Goal: Task Accomplishment & Management: Manage account settings

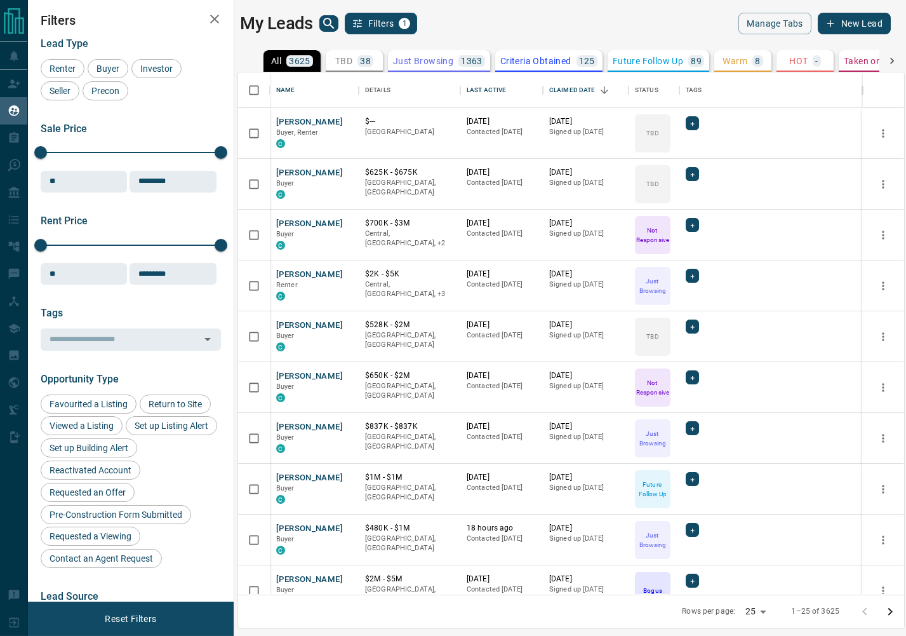
scroll to position [522, 666]
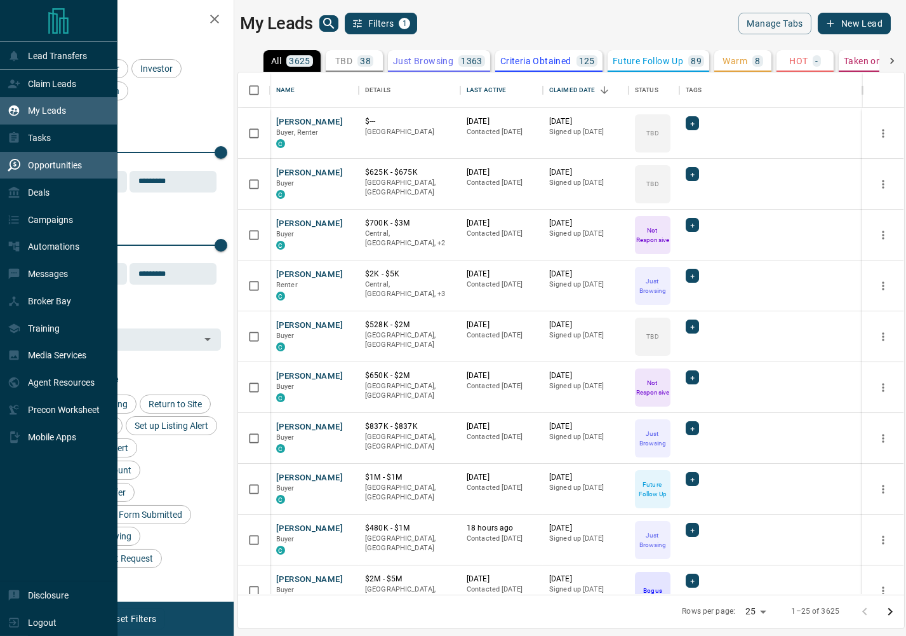
click at [37, 168] on p "Opportunities" at bounding box center [55, 165] width 54 height 10
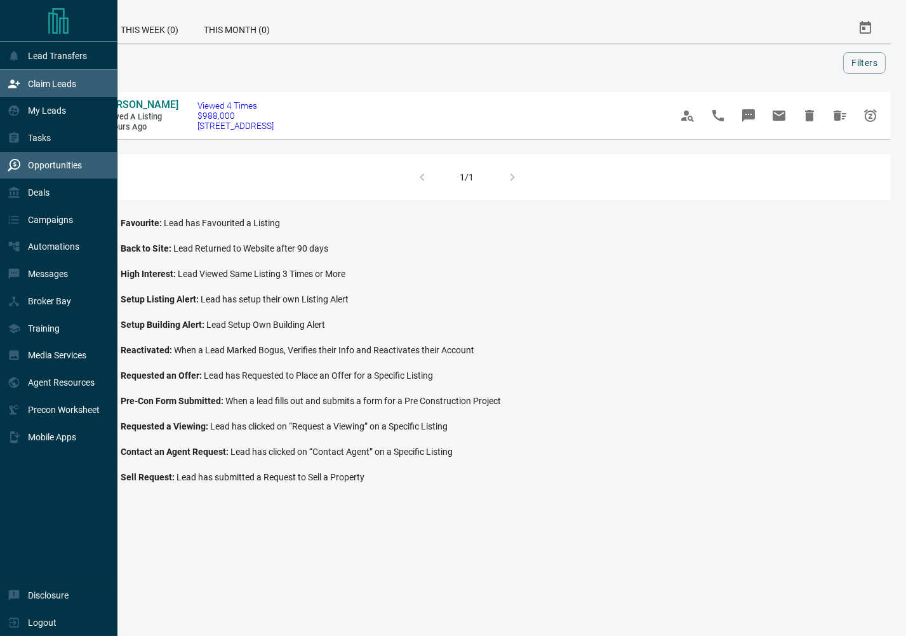
click at [17, 81] on icon at bounding box center [14, 83] width 13 height 13
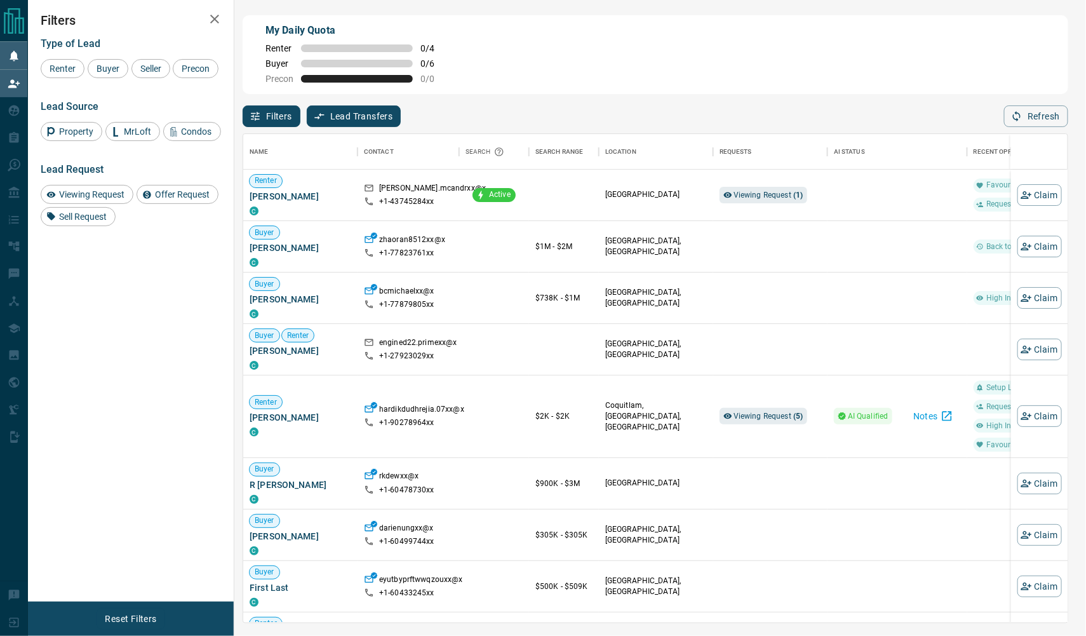
scroll to position [488, 824]
click at [117, 66] on span "Buyer" at bounding box center [108, 69] width 32 height 10
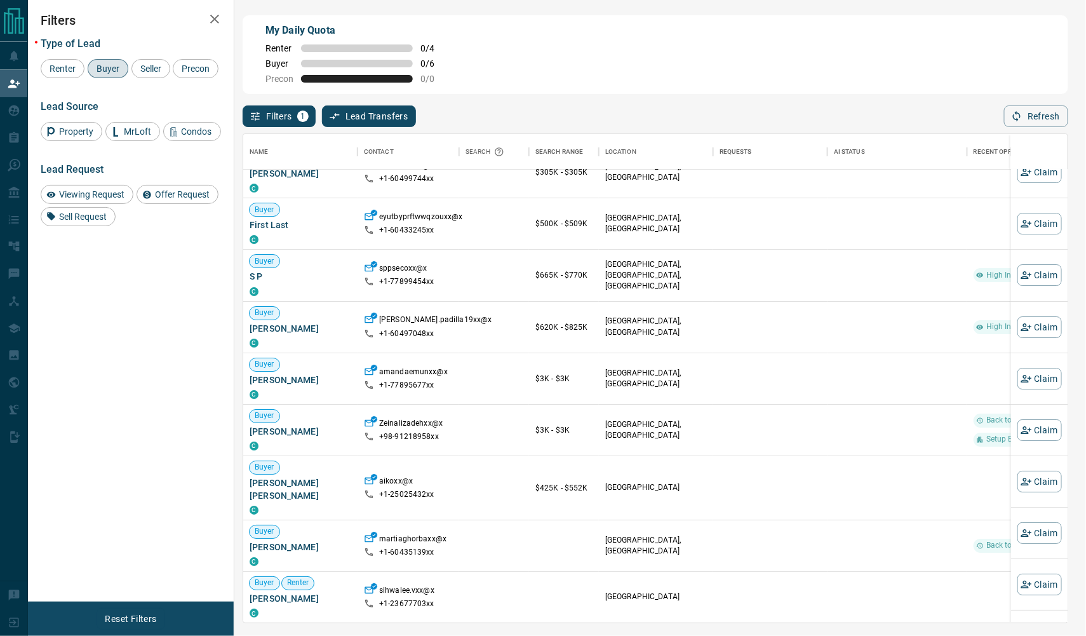
scroll to position [229, 0]
click at [906, 333] on button "Claim" at bounding box center [1039, 327] width 44 height 22
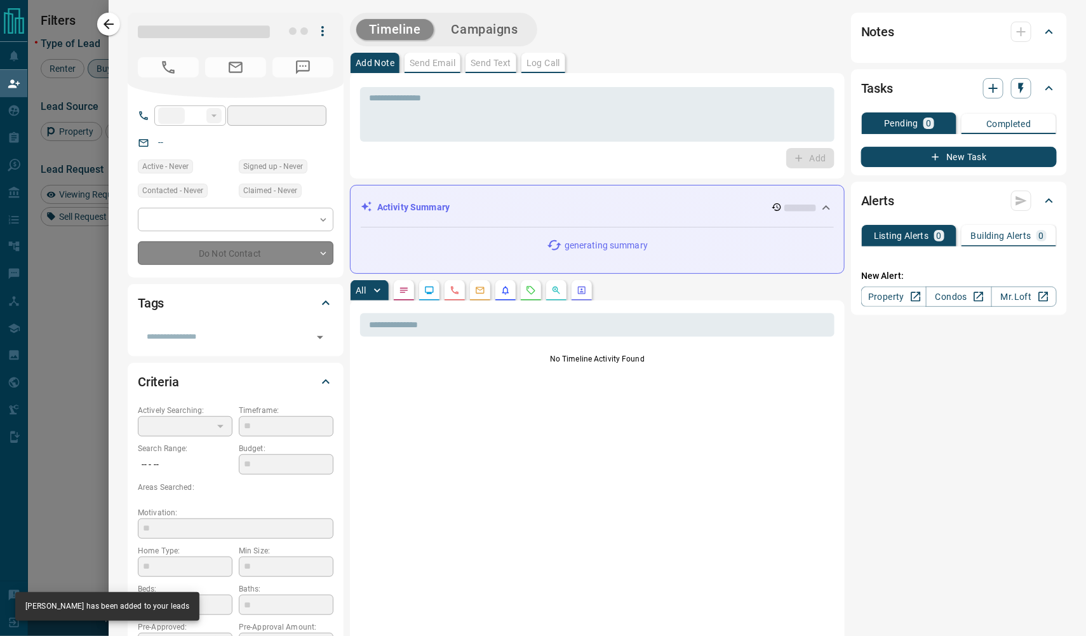
type input "**"
type input "**********"
type input "**"
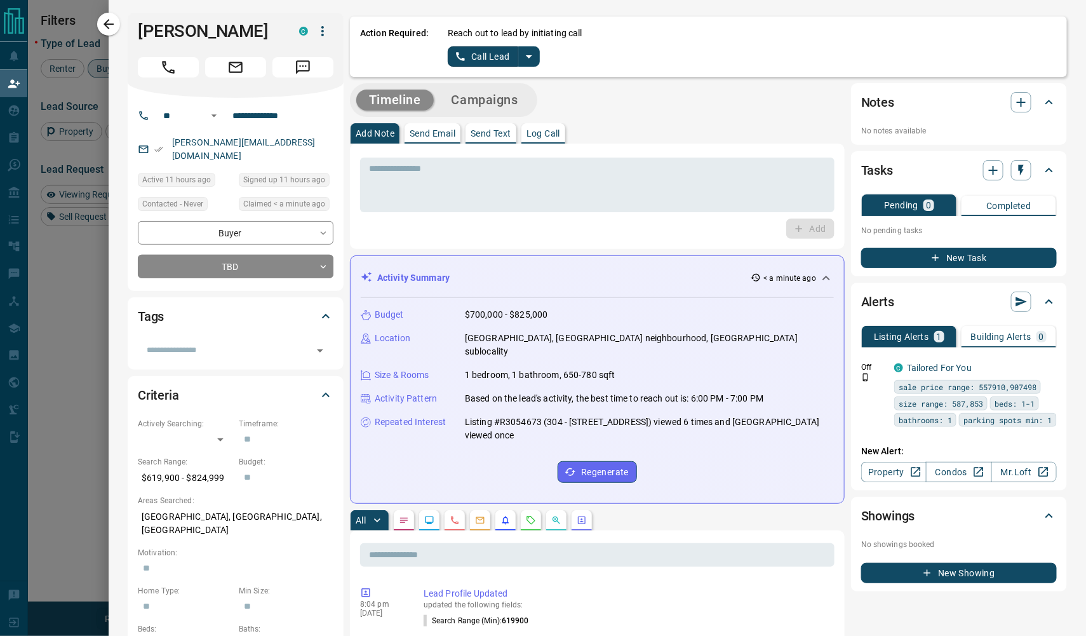
scroll to position [0, 0]
click at [502, 100] on button "Campaigns" at bounding box center [485, 100] width 92 height 21
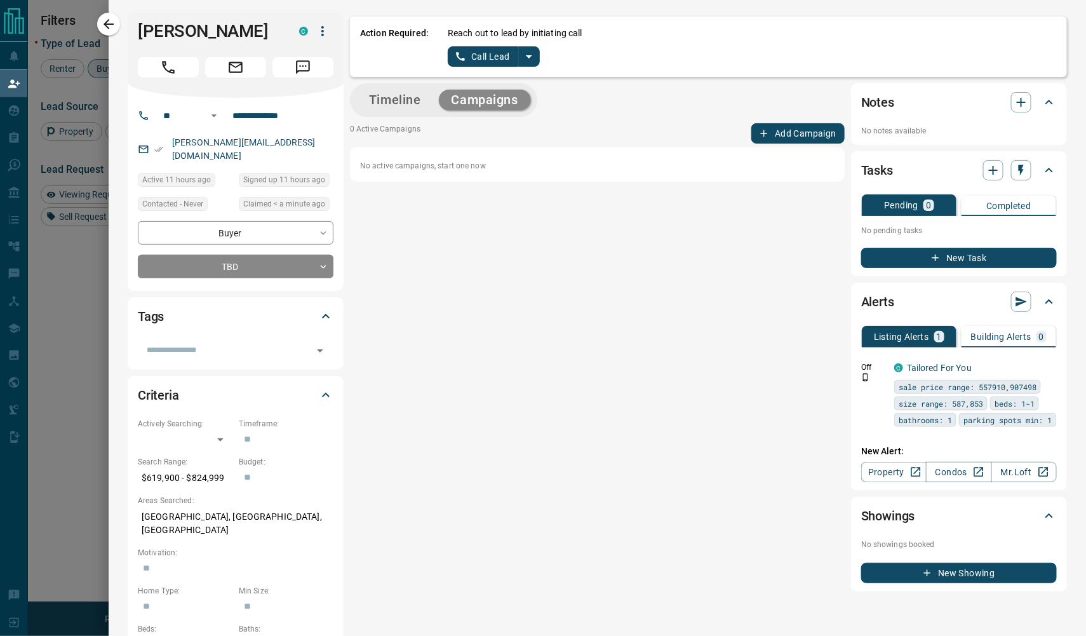
click at [803, 124] on button "Add Campaign" at bounding box center [797, 133] width 93 height 20
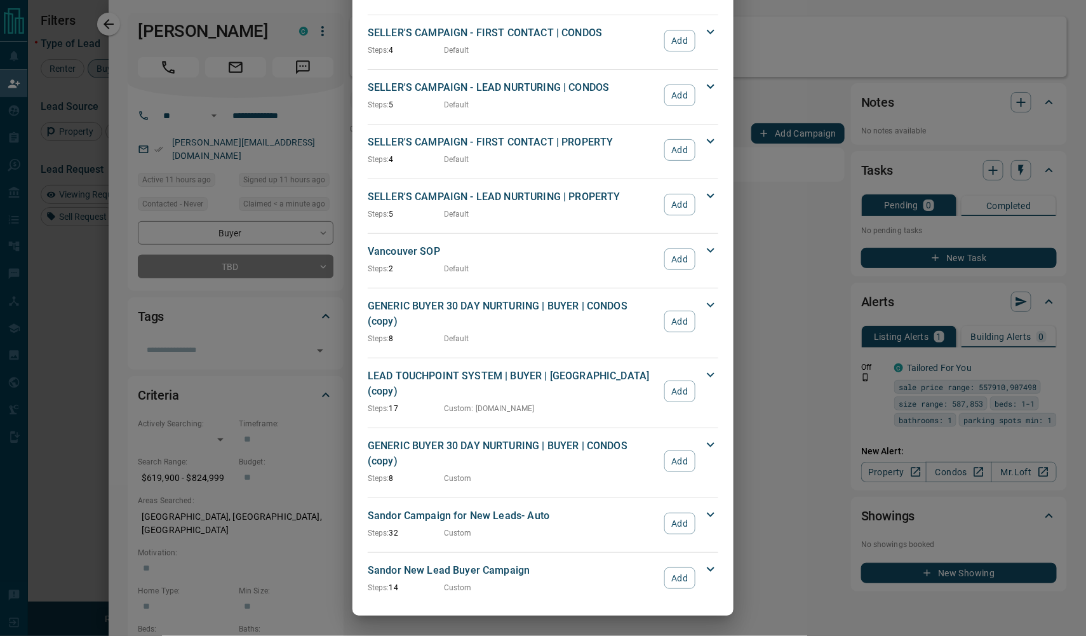
scroll to position [1128, 0]
click at [679, 519] on button "Add" at bounding box center [679, 523] width 31 height 22
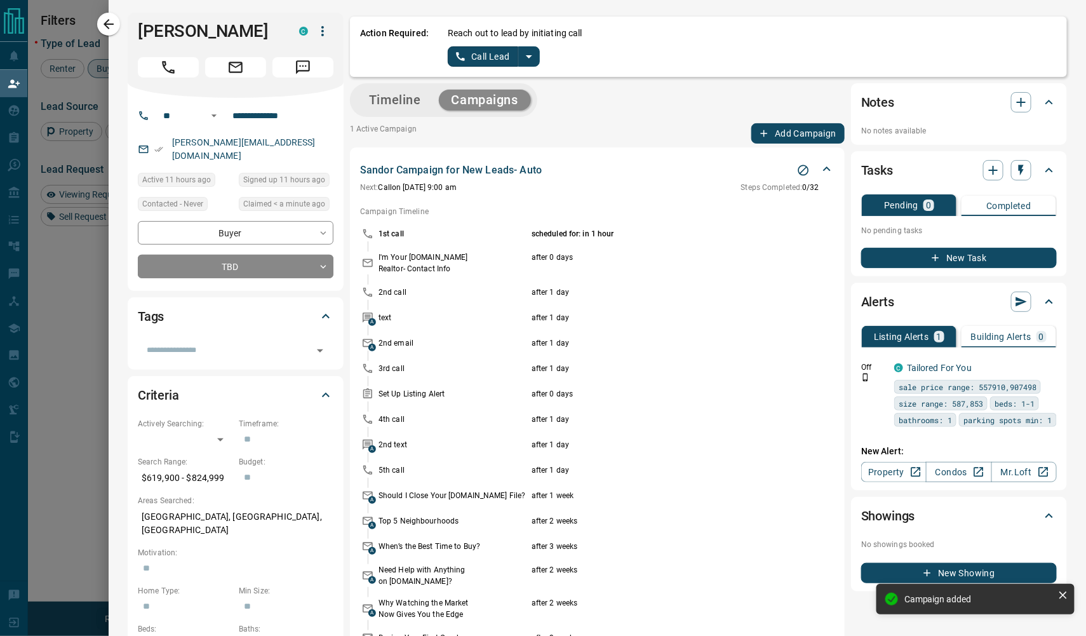
click at [377, 104] on button "Timeline" at bounding box center [394, 100] width 77 height 21
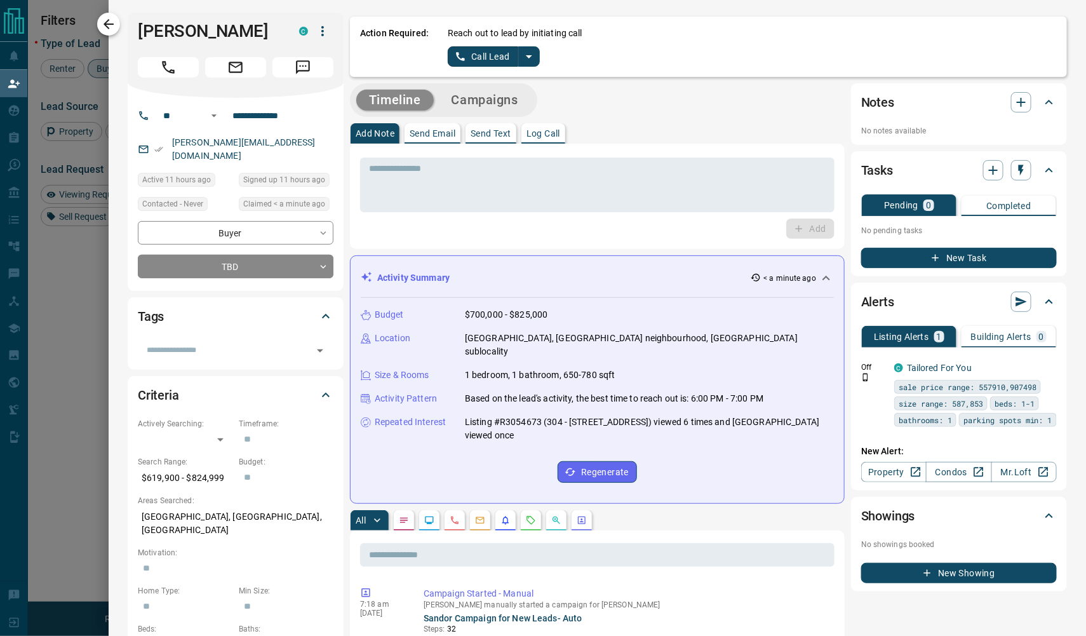
click at [113, 30] on icon "button" at bounding box center [108, 24] width 15 height 15
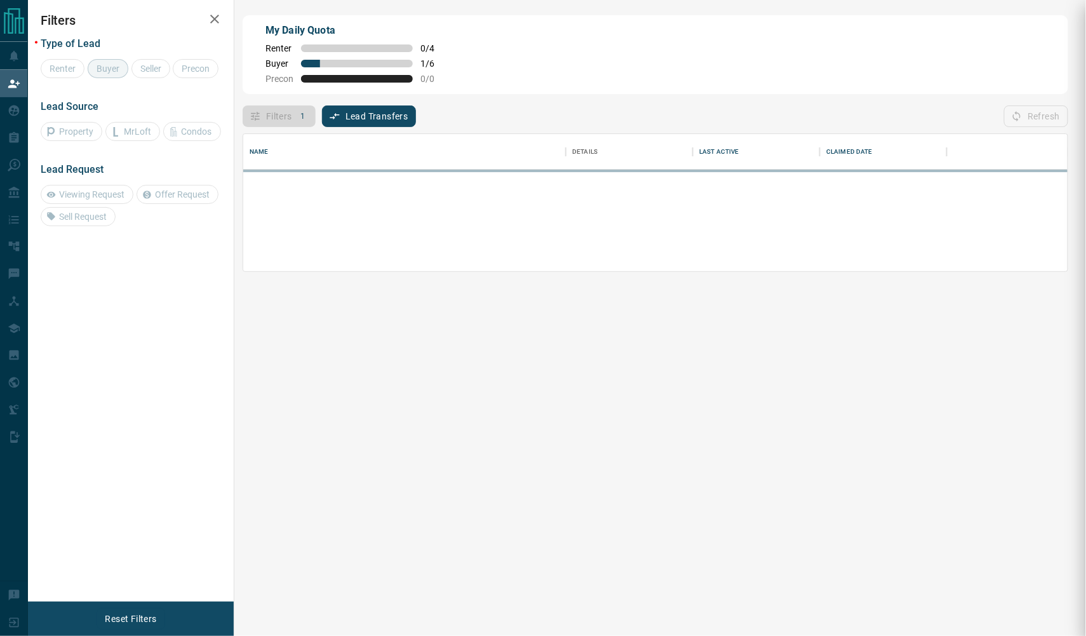
scroll to position [0, 1]
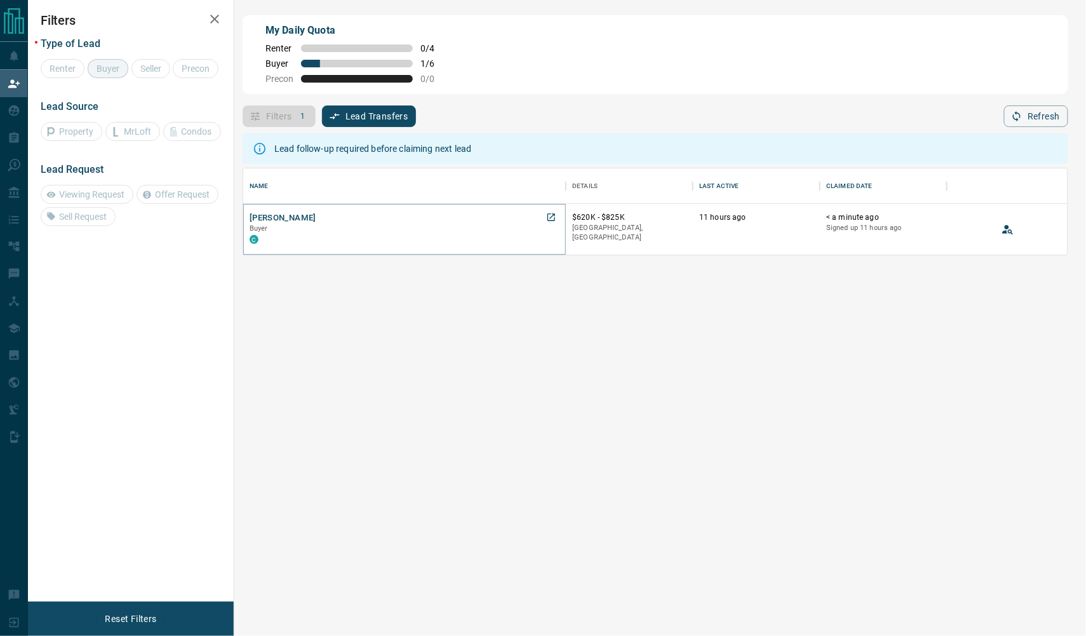
click at [293, 222] on button "[PERSON_NAME]" at bounding box center [283, 218] width 67 height 12
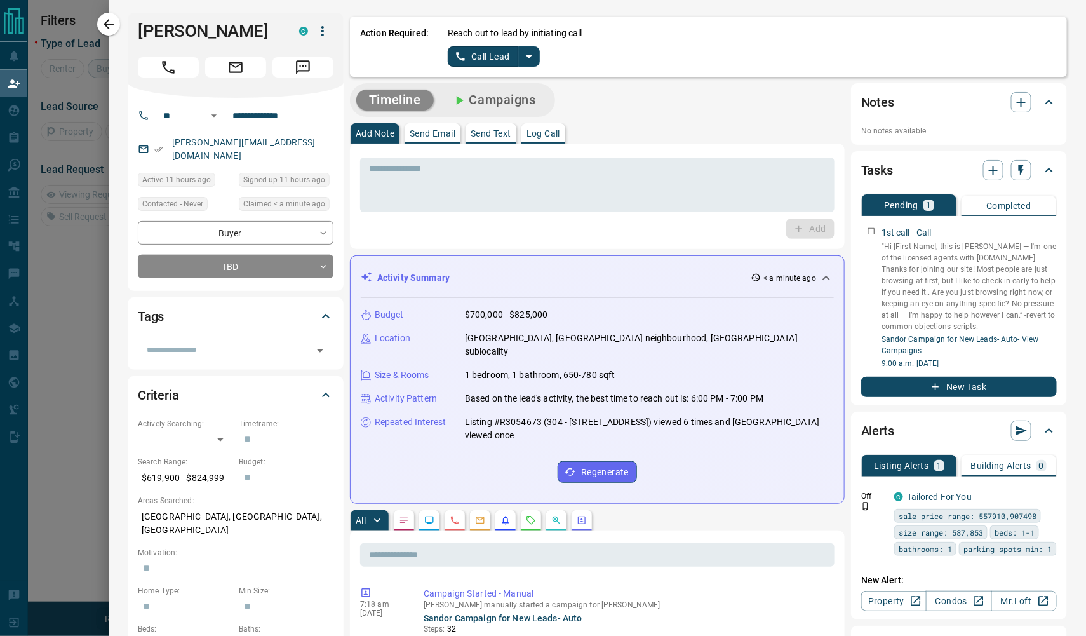
click at [534, 53] on icon "split button" at bounding box center [528, 56] width 15 height 15
click at [524, 100] on li "Log Manual Call" at bounding box center [490, 100] width 77 height 19
click at [506, 54] on button "Log Manual Call" at bounding box center [490, 56] width 84 height 20
click at [485, 56] on button "No" at bounding box center [483, 56] width 22 height 20
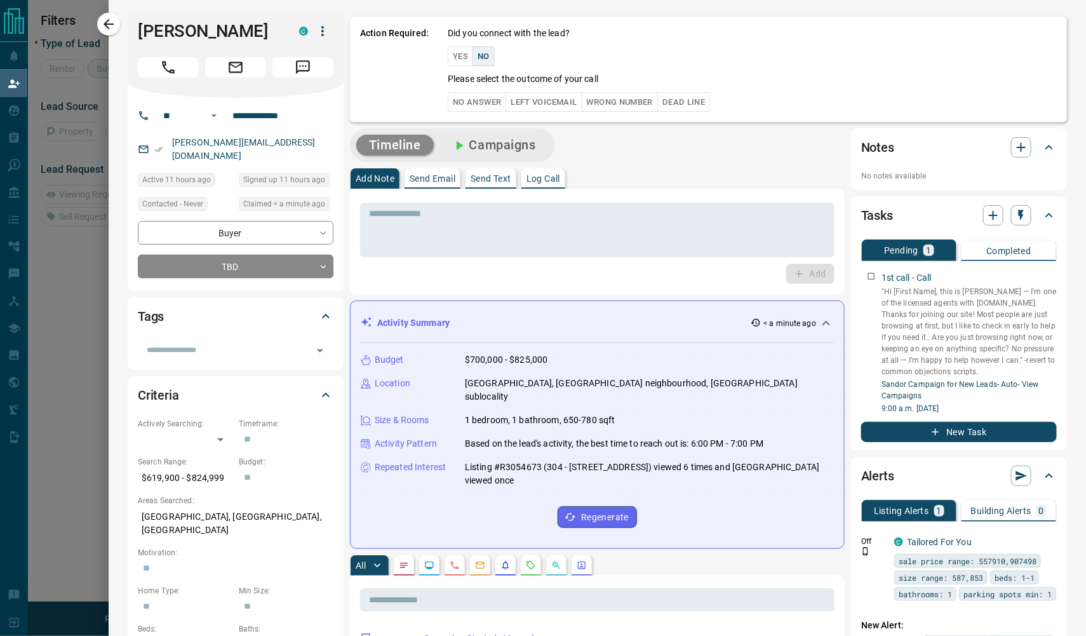
click at [484, 102] on button "No Answer" at bounding box center [477, 102] width 58 height 20
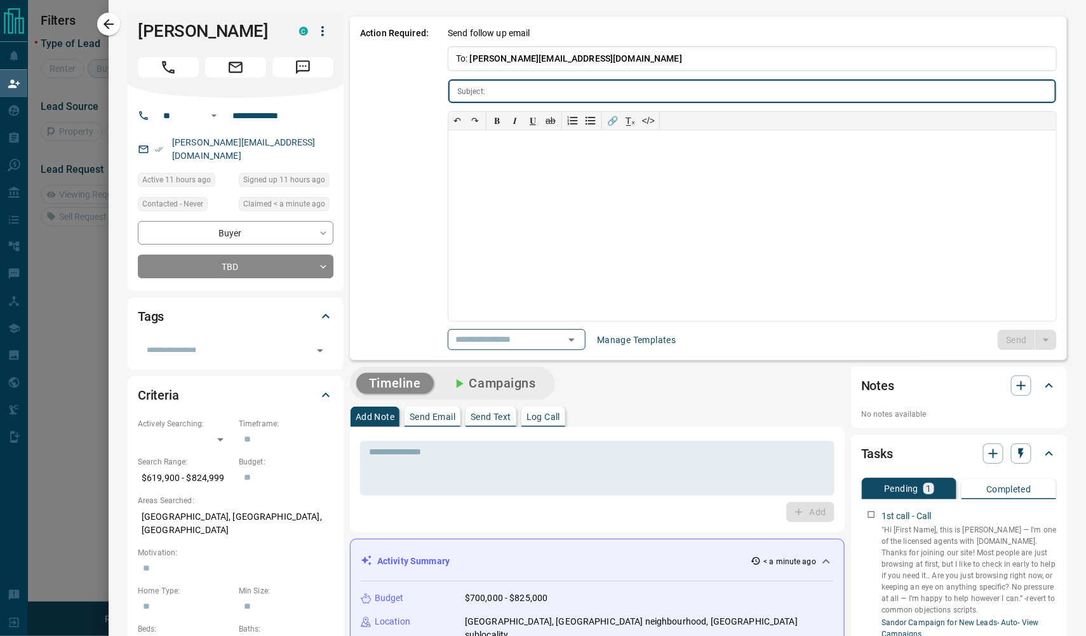
type input "**********"
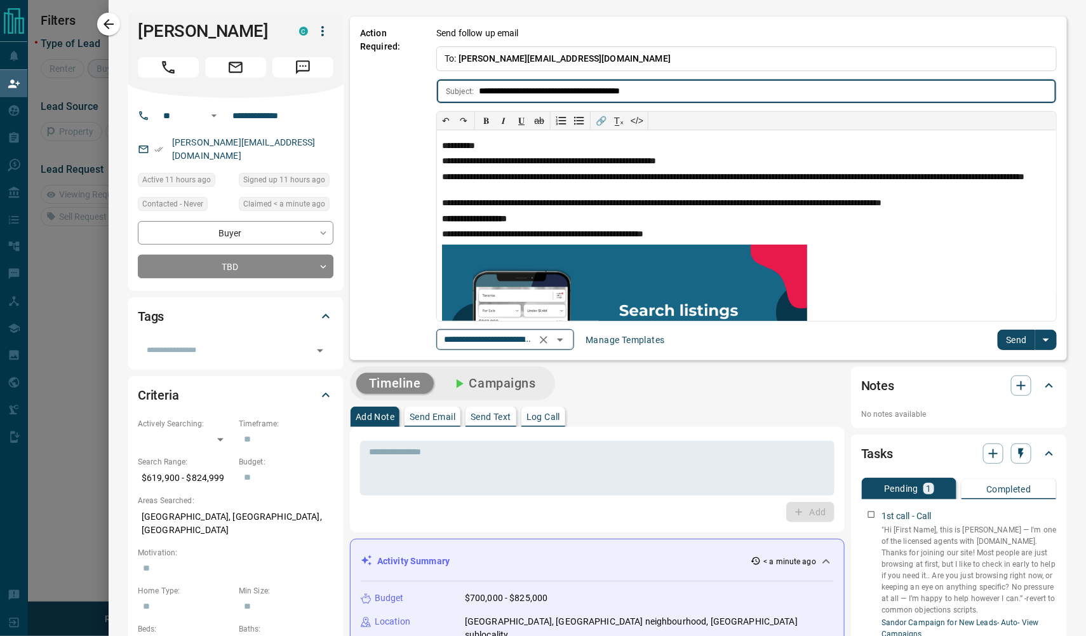
click at [568, 338] on icon "Open" at bounding box center [559, 339] width 15 height 15
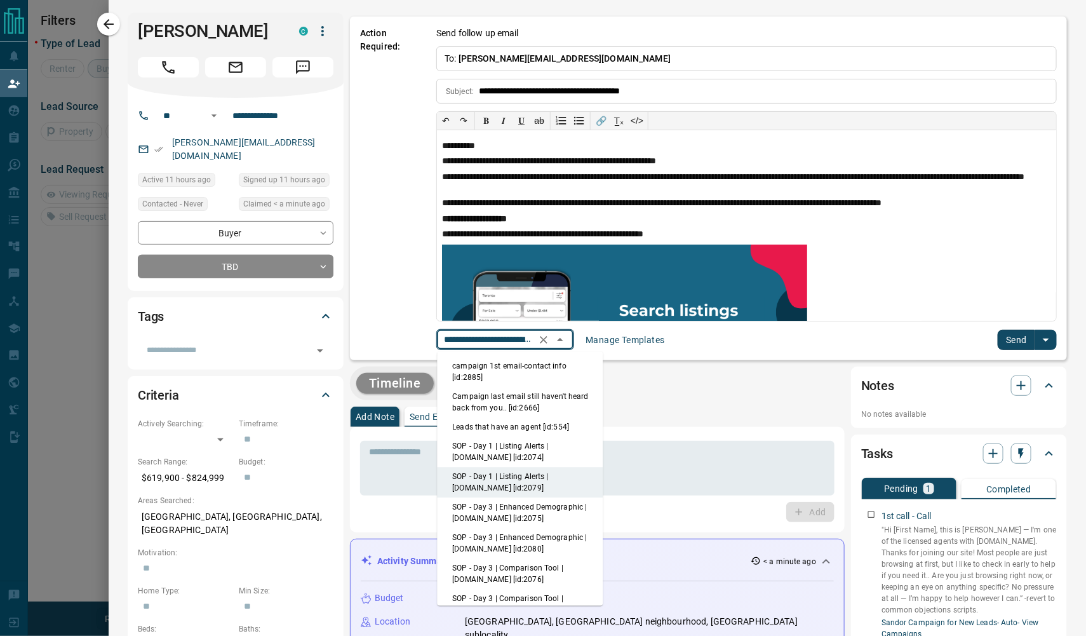
click at [580, 365] on li "campaign 1st email-contact info [id:2885]" at bounding box center [521, 372] width 166 height 30
type input "**********"
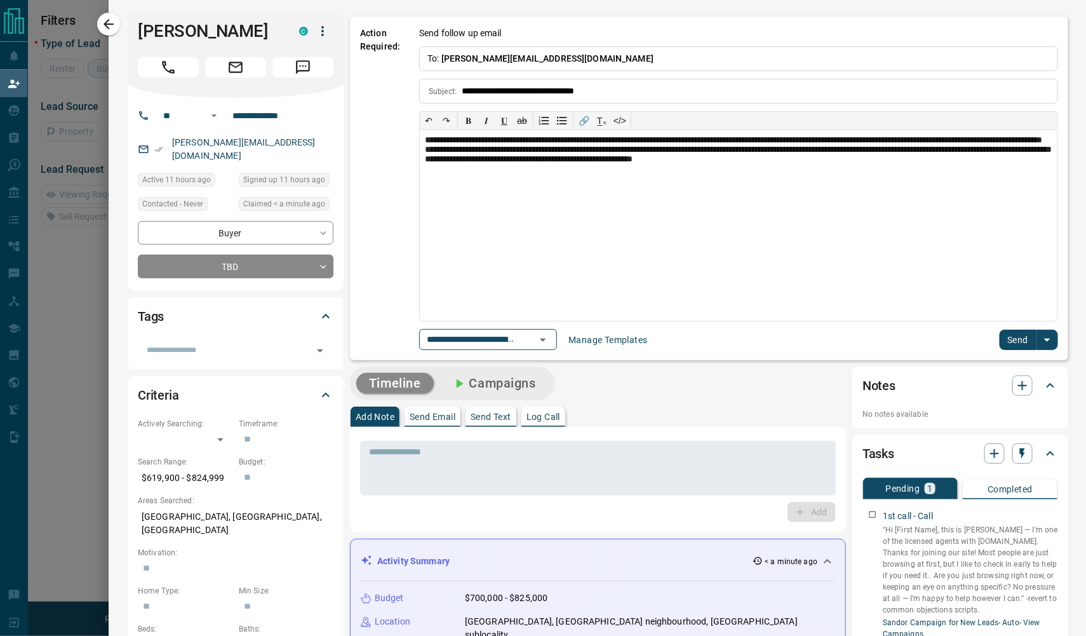
click at [906, 342] on button "Send" at bounding box center [1018, 340] width 37 height 20
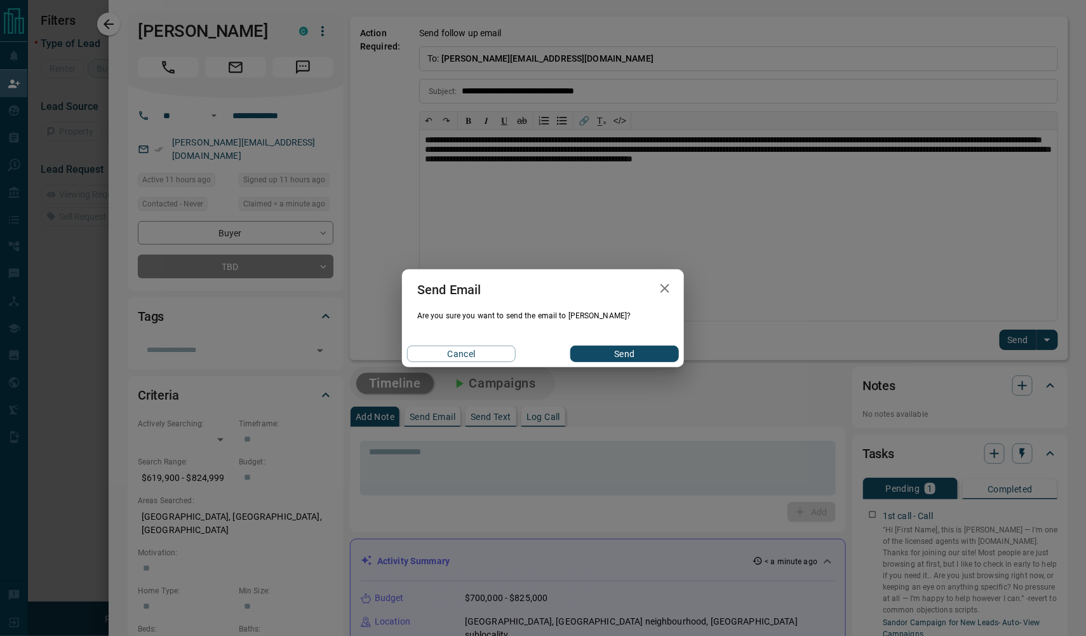
click at [660, 356] on button "Send" at bounding box center [624, 353] width 109 height 17
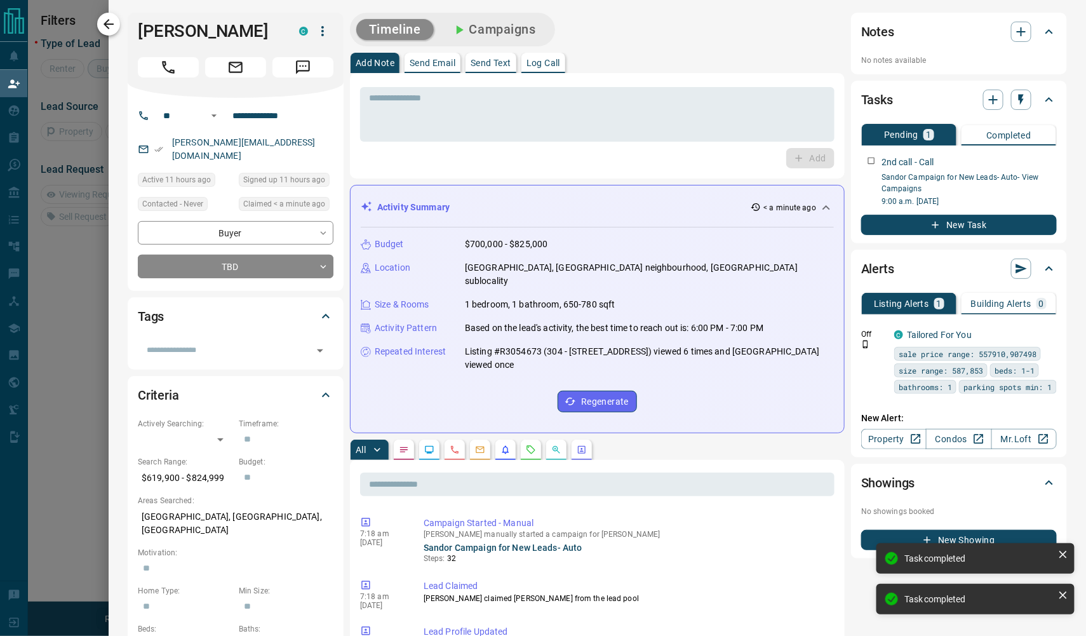
click at [112, 23] on icon "button" at bounding box center [109, 24] width 10 height 10
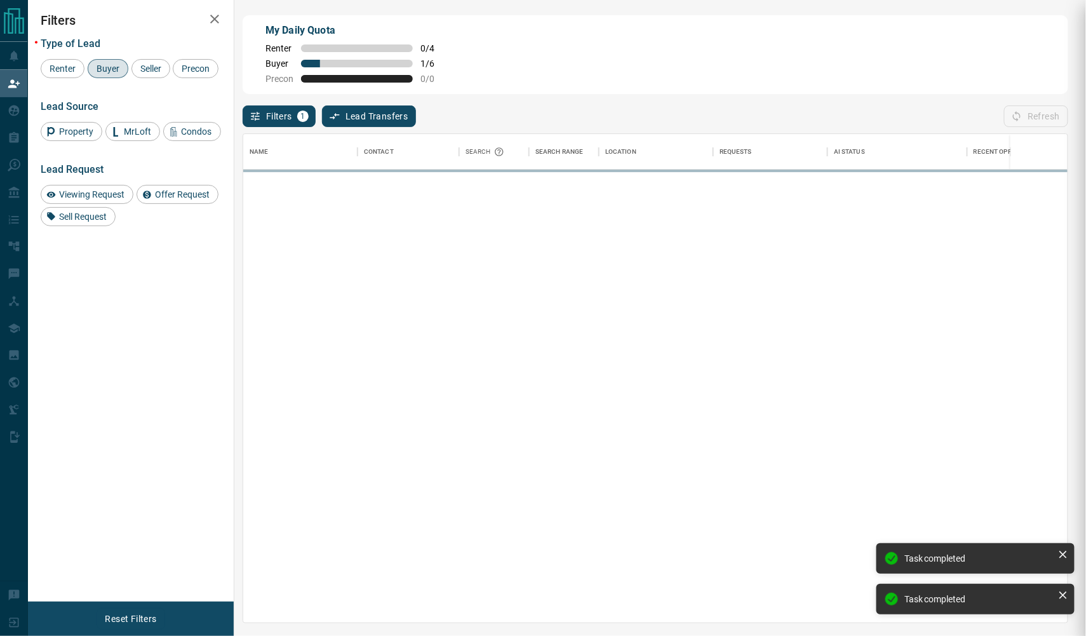
scroll to position [1, 1]
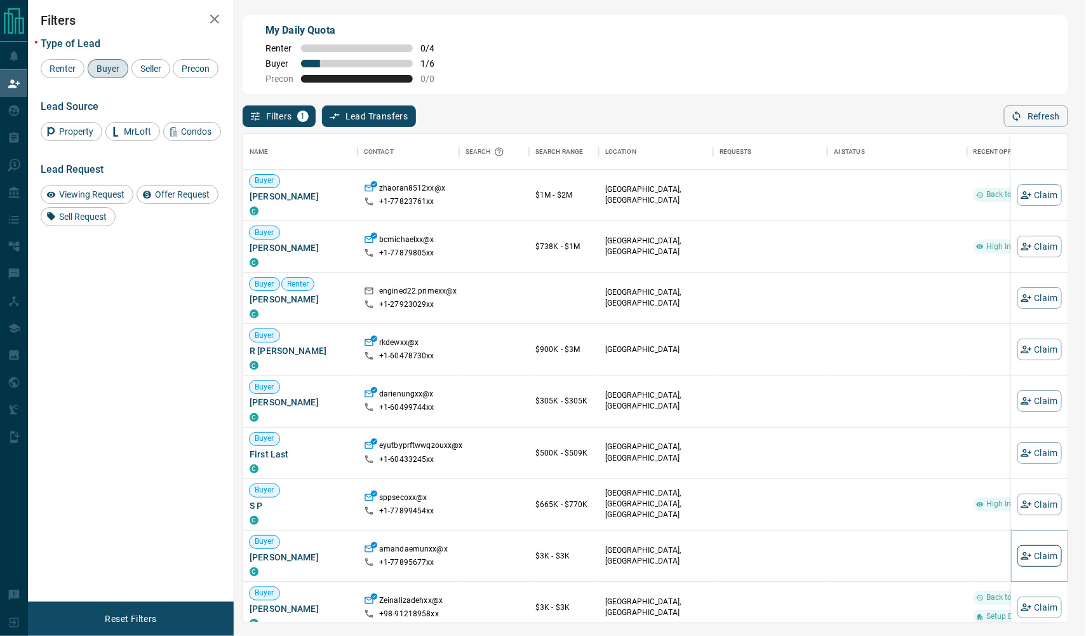
click at [906, 551] on button "Claim" at bounding box center [1039, 556] width 44 height 22
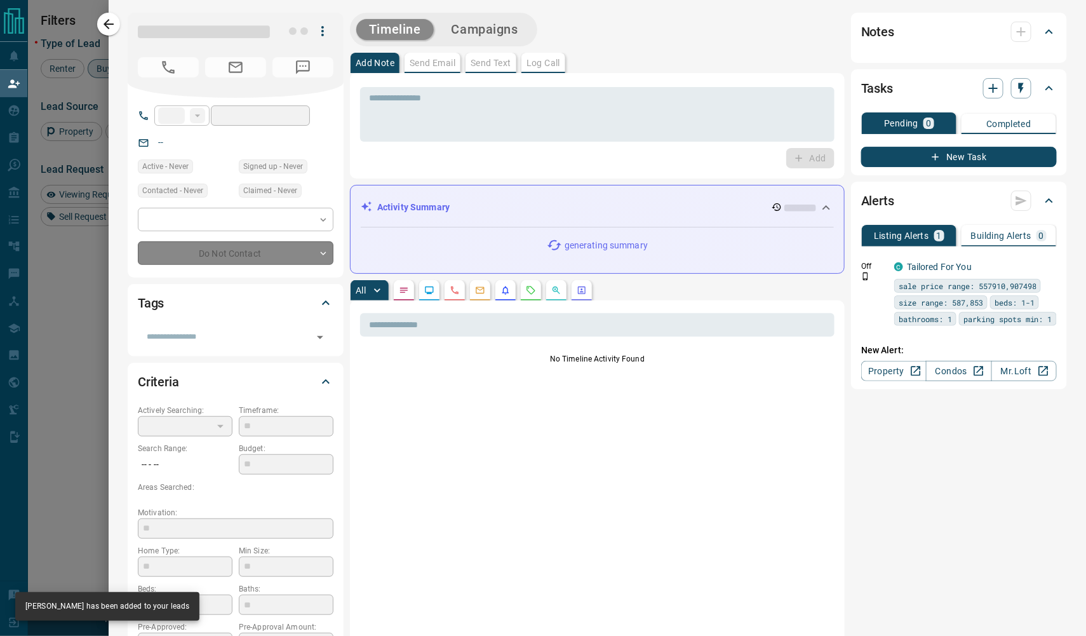
type input "**"
type input "**********"
type input "**"
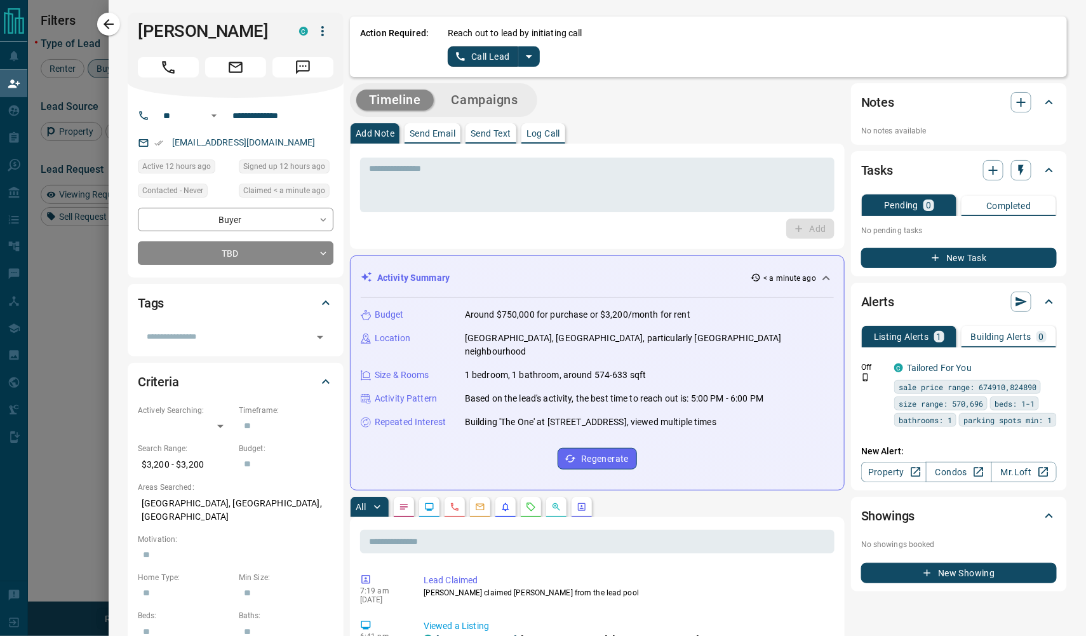
click at [505, 100] on button "Campaigns" at bounding box center [485, 100] width 92 height 21
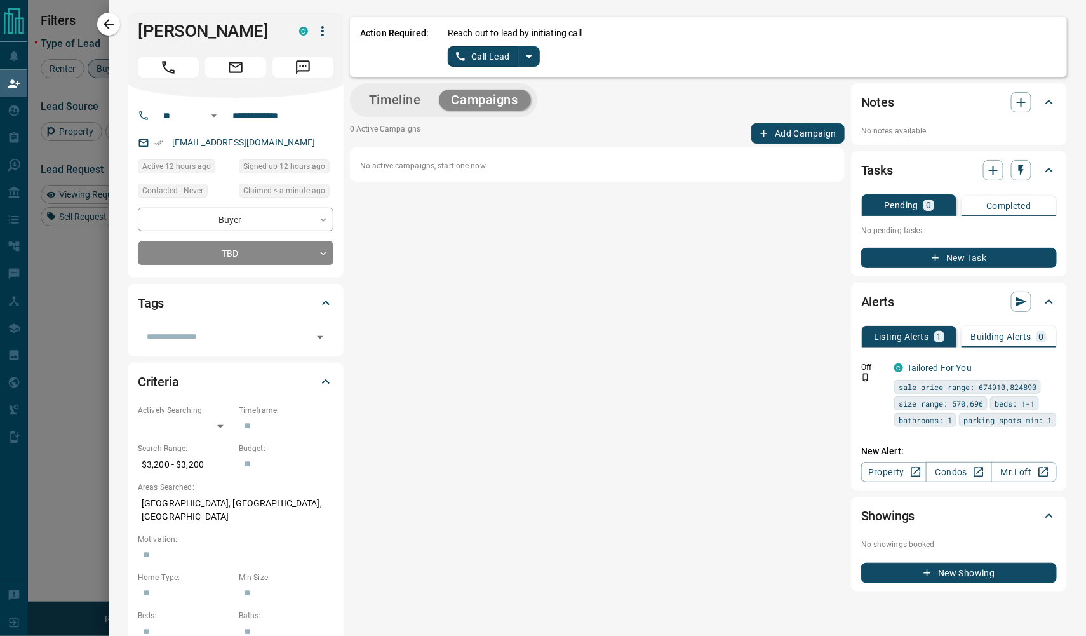
click at [793, 143] on div "0 Active Campaigns Add Campaign No active campaigns, start one now" at bounding box center [597, 152] width 495 height 58
click at [794, 138] on button "Add Campaign" at bounding box center [797, 133] width 93 height 20
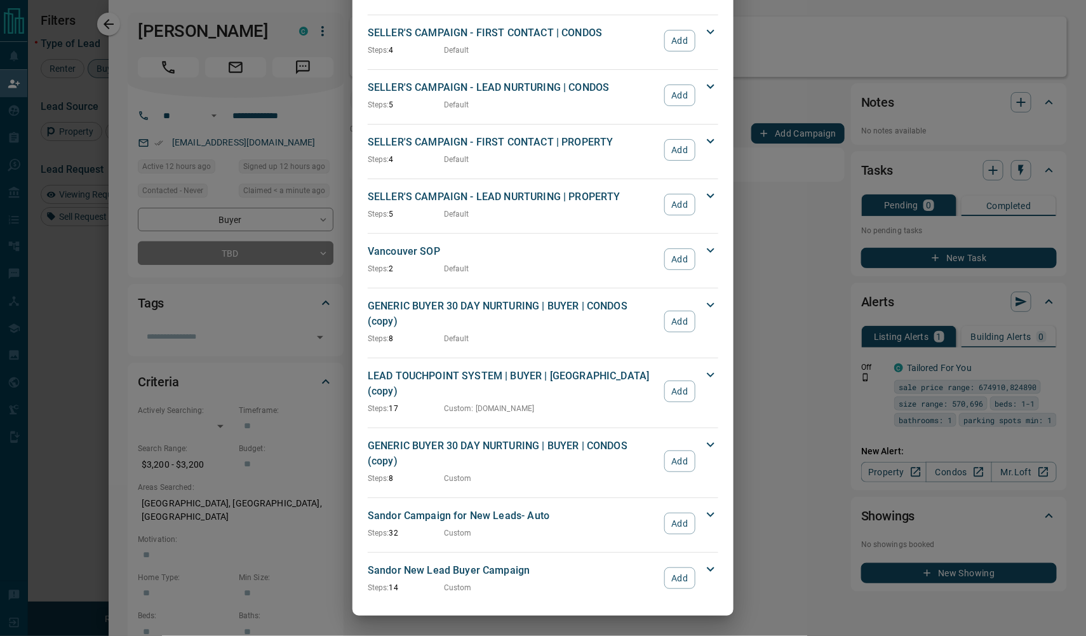
scroll to position [1128, 0]
click at [679, 518] on button "Add" at bounding box center [679, 523] width 31 height 22
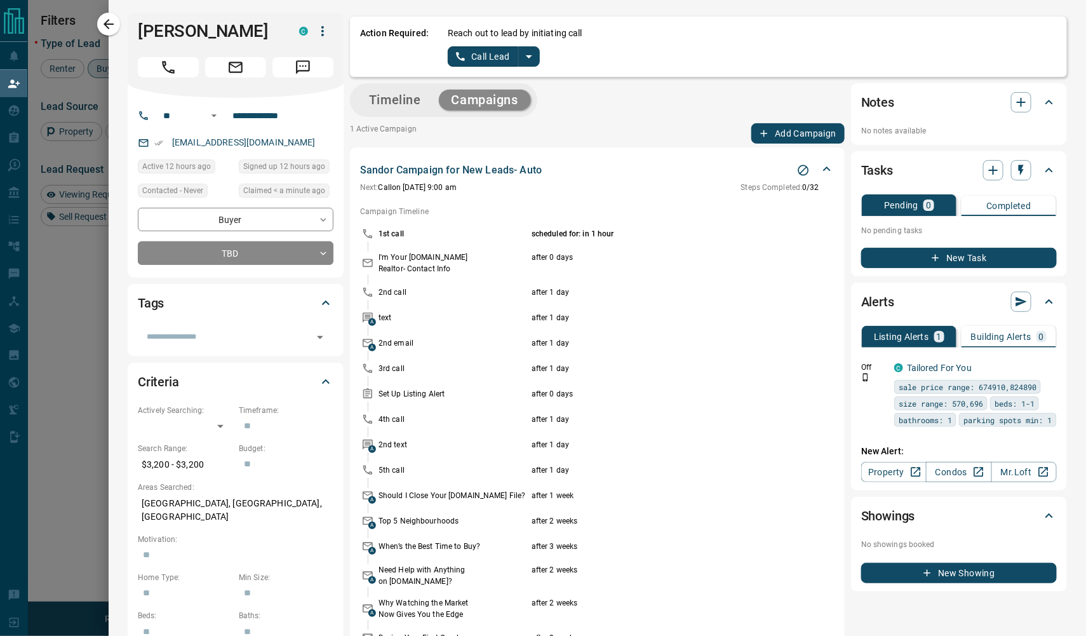
scroll to position [0, 0]
click at [115, 24] on icon "button" at bounding box center [108, 24] width 15 height 15
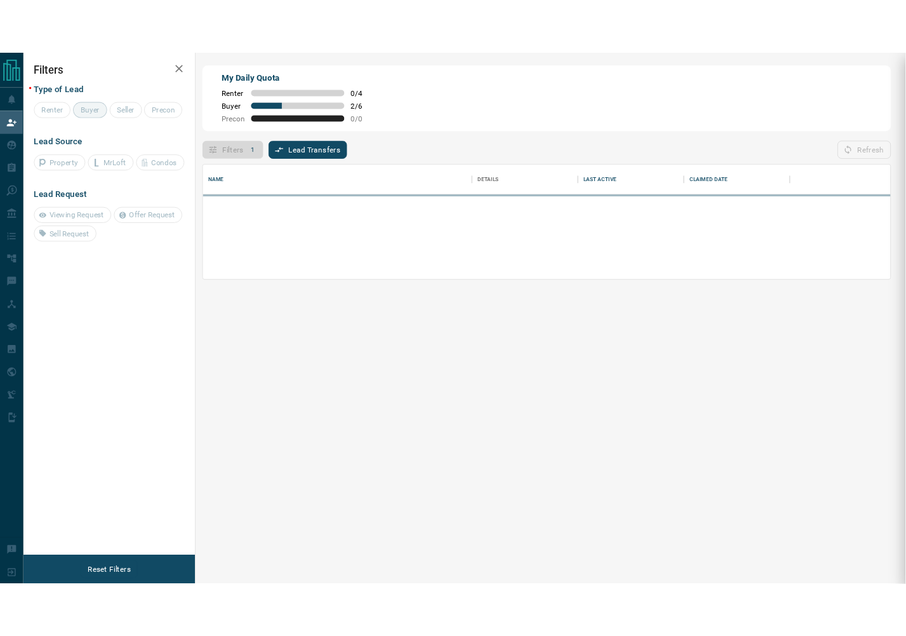
scroll to position [86, 824]
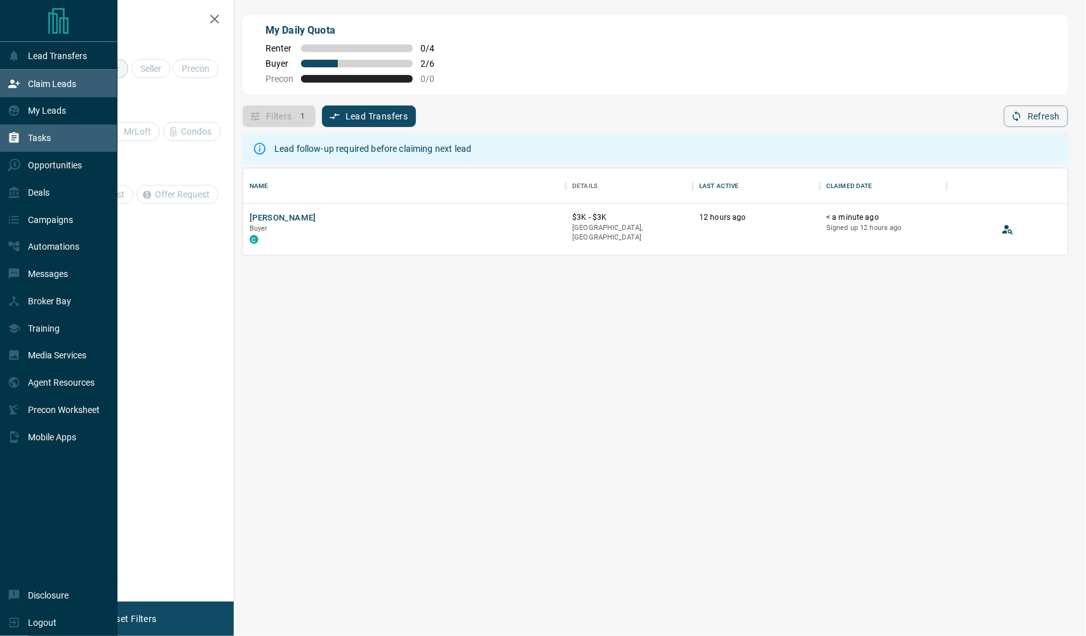
click at [39, 145] on div "Tasks" at bounding box center [29, 138] width 43 height 21
